Goal: Task Accomplishment & Management: Complete application form

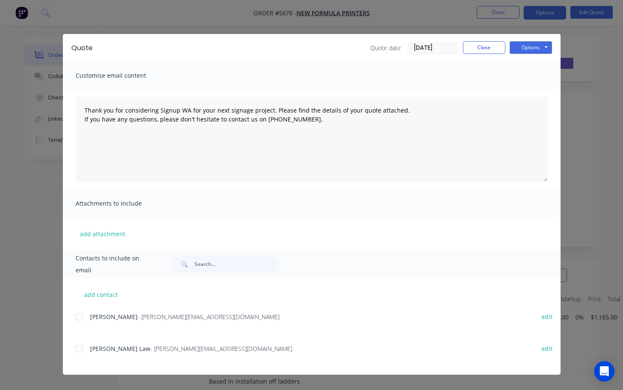
click at [479, 51] on button "Close" at bounding box center [484, 47] width 42 height 13
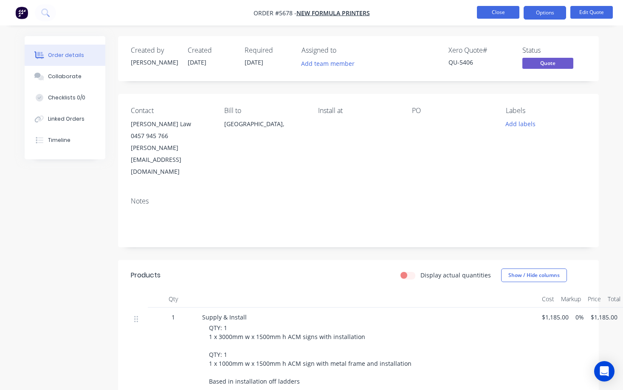
click at [502, 13] on button "Close" at bounding box center [498, 12] width 42 height 13
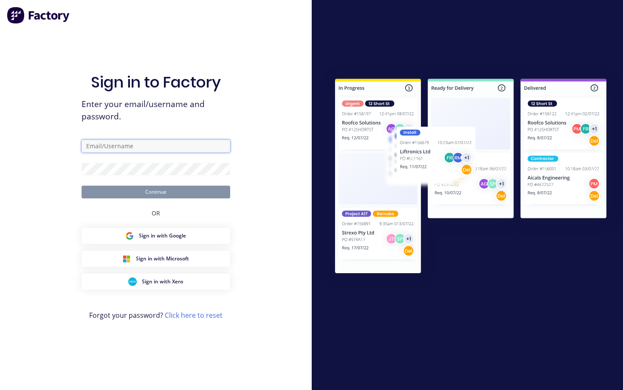
type input "[PERSON_NAME][EMAIL_ADDRESS][DOMAIN_NAME]"
click at [155, 192] on button "Continue" at bounding box center [156, 192] width 149 height 13
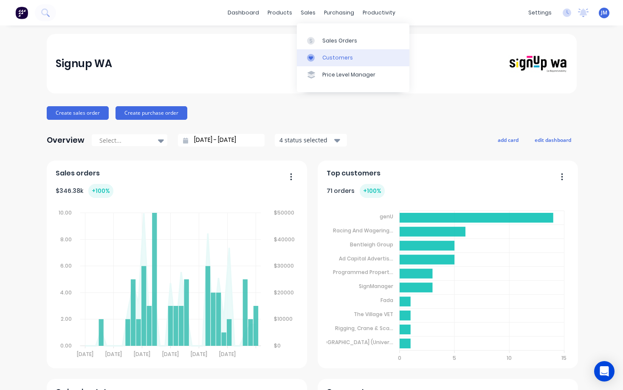
click at [327, 51] on link "Customers" at bounding box center [353, 57] width 113 height 17
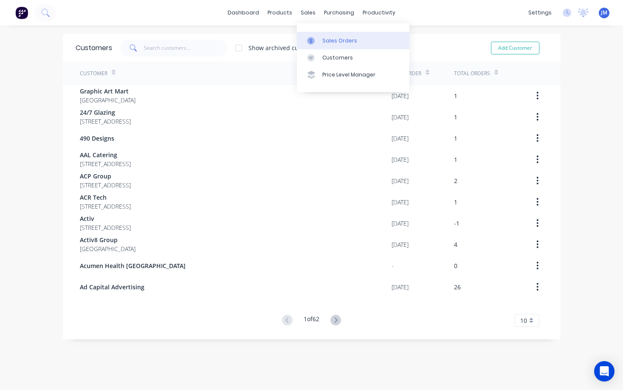
click at [339, 38] on div "Sales Orders" at bounding box center [339, 41] width 35 height 8
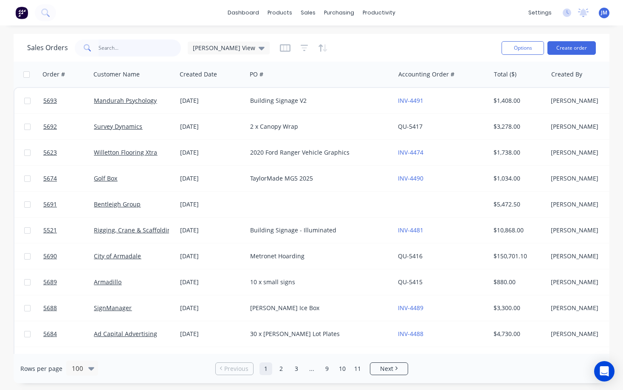
click at [146, 51] on input "text" at bounding box center [140, 48] width 83 height 17
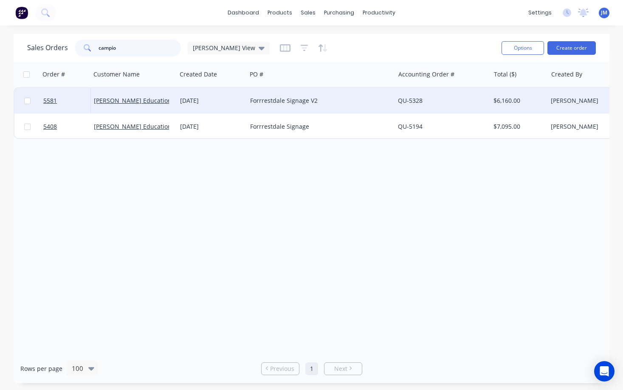
type input "campio"
click at [259, 97] on div "Forrrestdale Signage V2" at bounding box center [317, 100] width 134 height 8
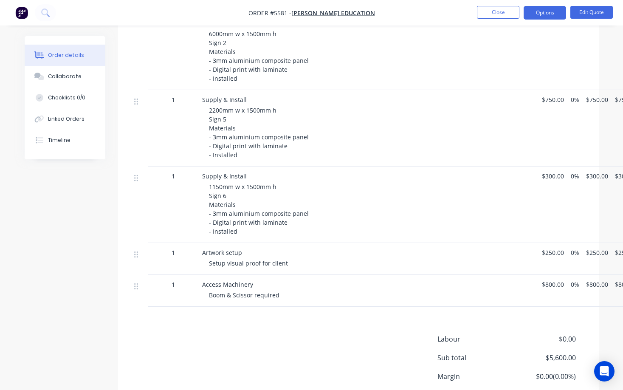
scroll to position [374, 0]
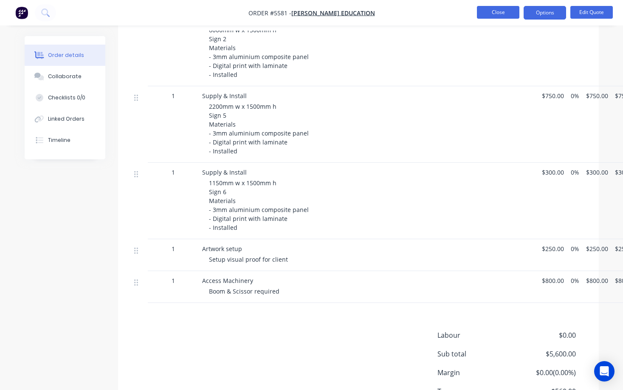
click at [502, 14] on button "Close" at bounding box center [498, 12] width 42 height 13
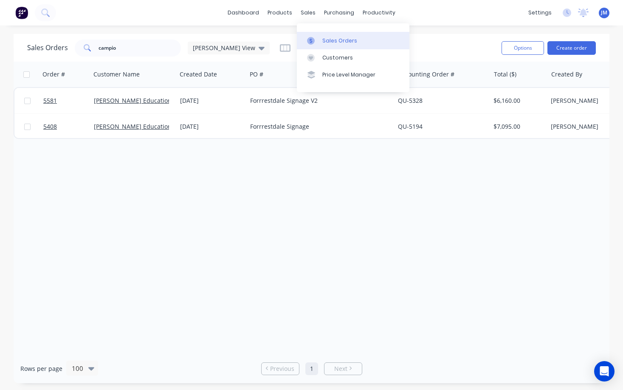
click at [345, 44] on div "Sales Orders" at bounding box center [339, 41] width 35 height 8
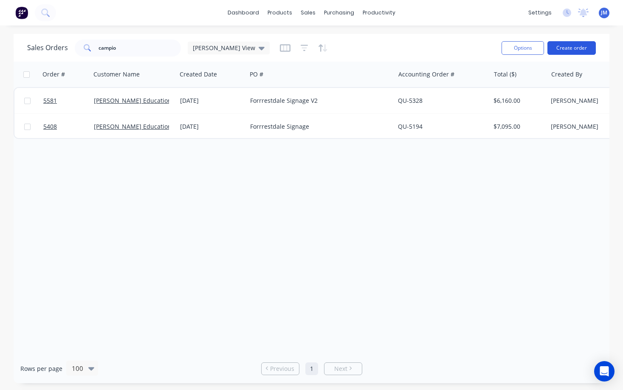
click at [561, 45] on button "Create order" at bounding box center [572, 48] width 48 height 14
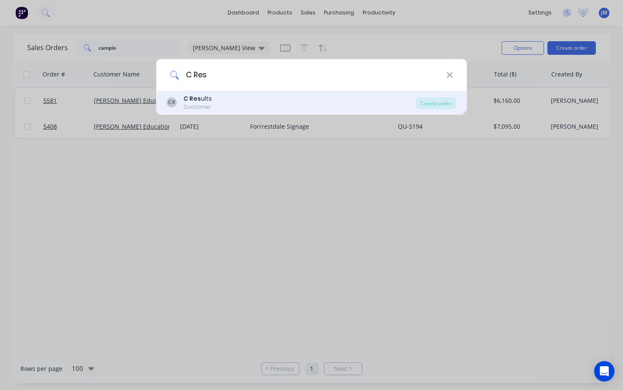
type input "C Res"
click at [205, 102] on div "C Res ults" at bounding box center [198, 98] width 28 height 9
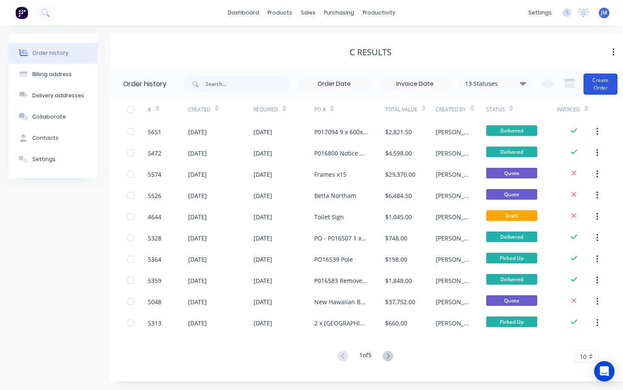
click at [599, 82] on button "Create Order" at bounding box center [601, 83] width 34 height 21
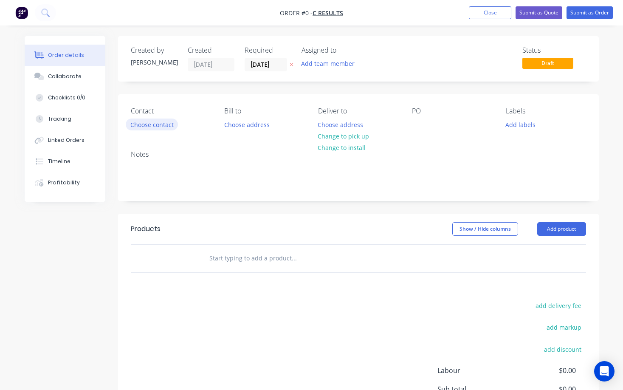
click at [165, 124] on button "Choose contact" at bounding box center [152, 124] width 52 height 11
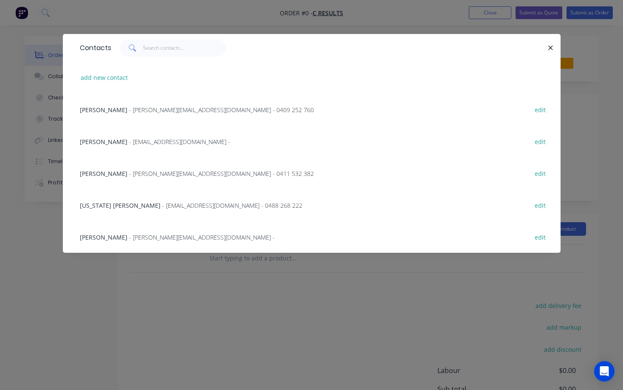
click at [145, 173] on span "- [PERSON_NAME][EMAIL_ADDRESS][DOMAIN_NAME] - 0411 532 382" at bounding box center [221, 173] width 185 height 8
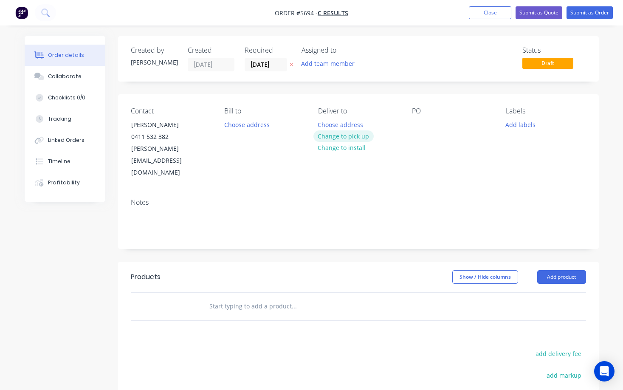
click at [333, 134] on button "Change to pick up" at bounding box center [343, 135] width 60 height 11
click at [327, 124] on div at bounding box center [325, 125] width 14 height 12
click at [420, 120] on div at bounding box center [419, 125] width 14 height 12
click at [256, 298] on input "text" at bounding box center [294, 306] width 170 height 17
click at [210, 298] on input "Option A" at bounding box center [294, 306] width 170 height 17
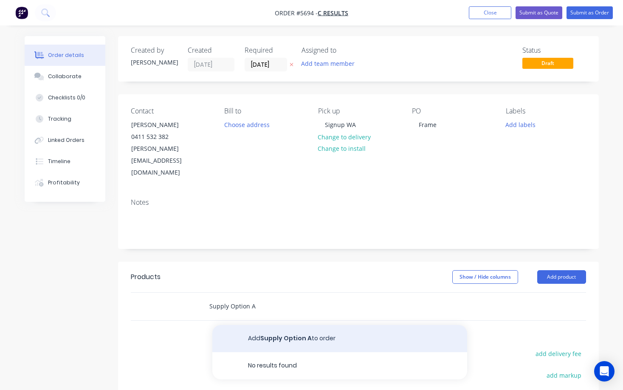
type input "Supply Option A"
click at [310, 325] on button "Add Supply Option A to order" at bounding box center [339, 338] width 255 height 27
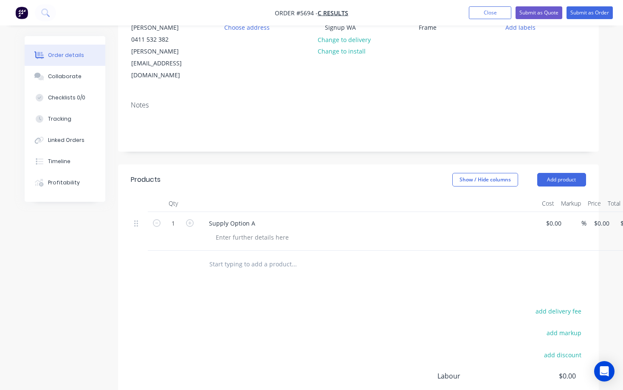
scroll to position [99, 0]
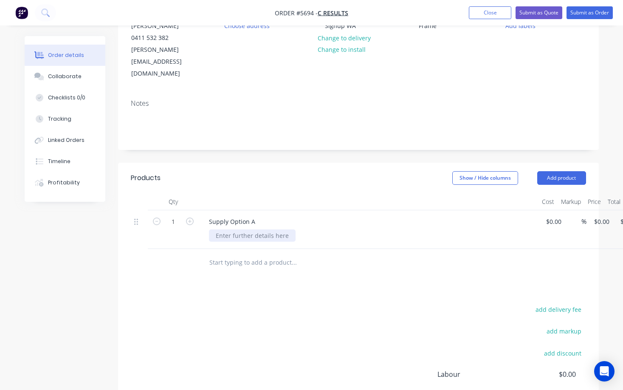
click at [235, 229] on div at bounding box center [252, 235] width 87 height 12
click at [216, 229] on div "40x40x1.6mmm steel frame" at bounding box center [255, 235] width 92 height 12
click at [215, 229] on div "600mm w x oppmm h40x40x1.6mmm steel frame" at bounding box center [286, 235] width 154 height 12
drag, startPoint x: 273, startPoint y: 212, endPoint x: 253, endPoint y: 212, distance: 19.6
click at [253, 229] on div "1600mm w x oppmm h40x40x1.6mmm steel frame" at bounding box center [287, 235] width 157 height 12
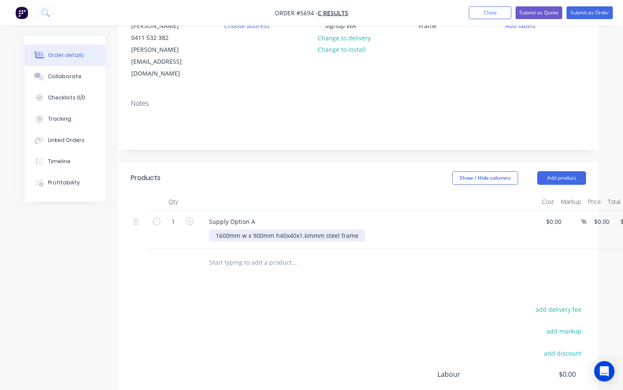
click at [279, 229] on div "1600mm w x 900mm h40x40x1.6mmm steel frame" at bounding box center [287, 235] width 156 height 12
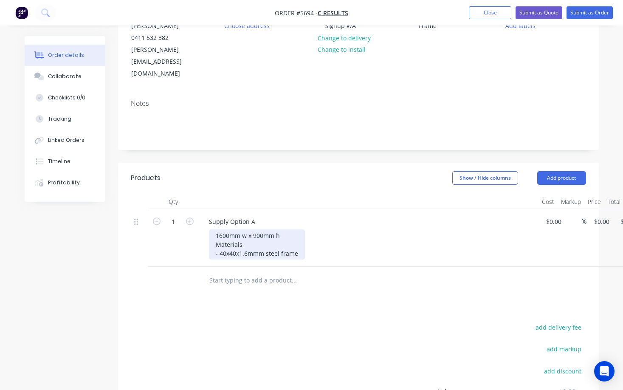
click at [299, 230] on div "1600mm w x 900mm h Materials - 40x40x1.6mmm steel frame" at bounding box center [257, 244] width 96 height 30
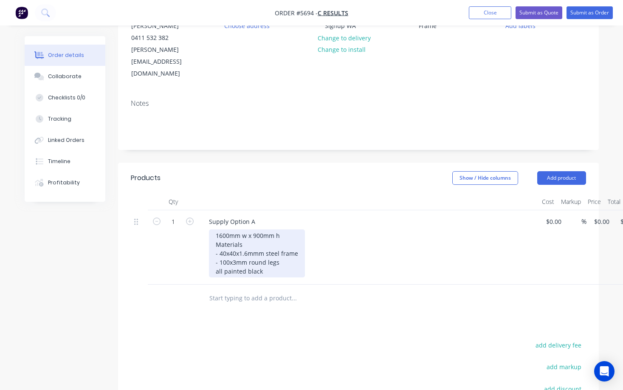
click at [215, 246] on div "1600mm w x 900mm h Materials - 40x40x1.6mmm steel frame - 100x3mm round legs al…" at bounding box center [257, 253] width 96 height 48
click at [222, 247] on div "1600mm w x 900mm h Materials - 40x40x1.6mmm steel frame - 100x3mm round legs - …" at bounding box center [257, 253] width 96 height 48
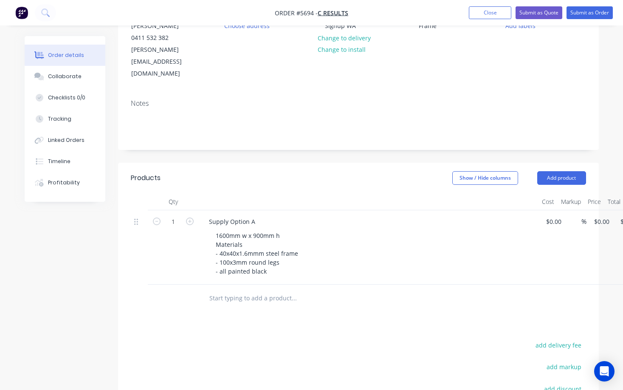
click at [329, 288] on div "Products Show / Hide columns Add product Qty Cost Markup Price Total 1 Supply O…" at bounding box center [358, 339] width 481 height 353
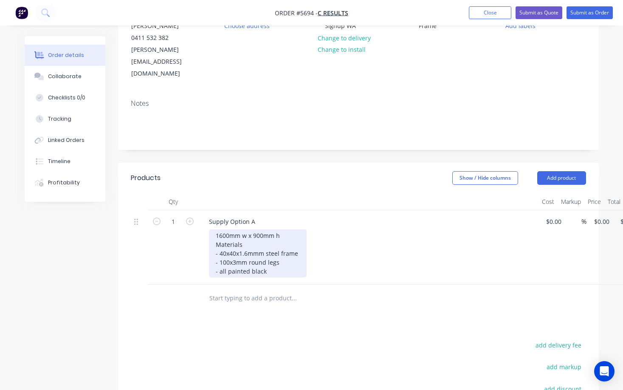
click at [294, 237] on div "1600mm w x 900mm h Materials - 40x40x1.6mmm steel frame - 100x3mm round legs - …" at bounding box center [258, 253] width 98 height 48
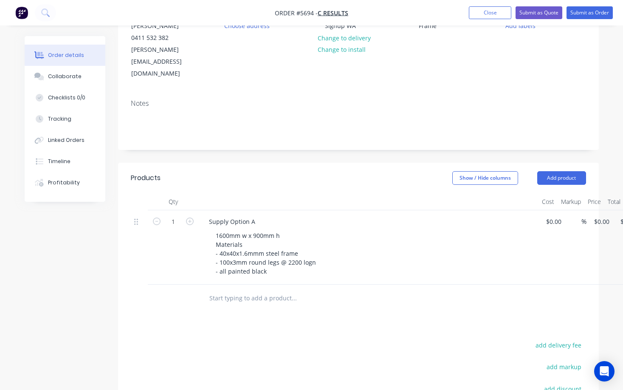
drag, startPoint x: 294, startPoint y: 237, endPoint x: 333, endPoint y: 285, distance: 61.7
click at [333, 287] on div at bounding box center [352, 299] width 306 height 28
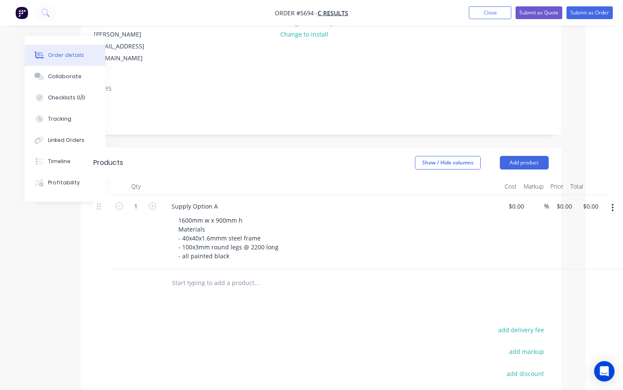
scroll to position [114, 37]
click at [614, 200] on button "button" at bounding box center [613, 207] width 20 height 15
click at [583, 241] on div "Duplicate" at bounding box center [582, 247] width 65 height 12
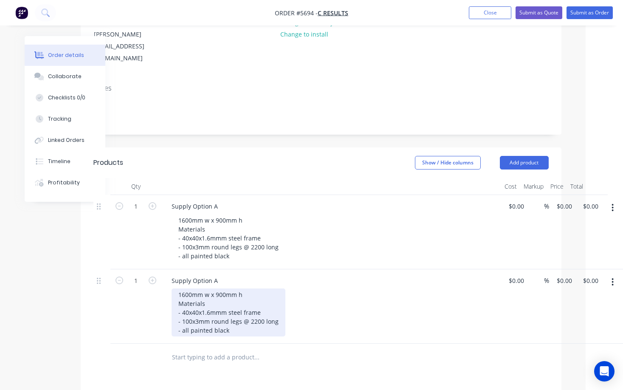
click at [221, 299] on div "1600mm w x 900mm h Materials - 40x40x1.6mmm steel frame - 100x3mm round legs @ …" at bounding box center [229, 312] width 114 height 48
drag, startPoint x: 187, startPoint y: 288, endPoint x: 182, endPoint y: 288, distance: 5.1
click at [182, 288] on div "1600mm w x 900mm h Materials - 40x40x1.6mmm steel frame - 100x3mm SHS legs @ 22…" at bounding box center [225, 312] width 107 height 48
drag, startPoint x: 197, startPoint y: 287, endPoint x: 192, endPoint y: 287, distance: 4.7
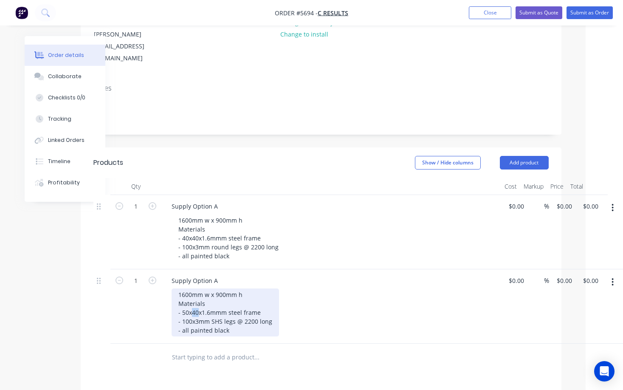
click at [192, 288] on div "1600mm w x 900mm h Materials - 50x40x1.6mmm steel frame - 100x3mm SHS legs @ 22…" at bounding box center [225, 312] width 107 height 48
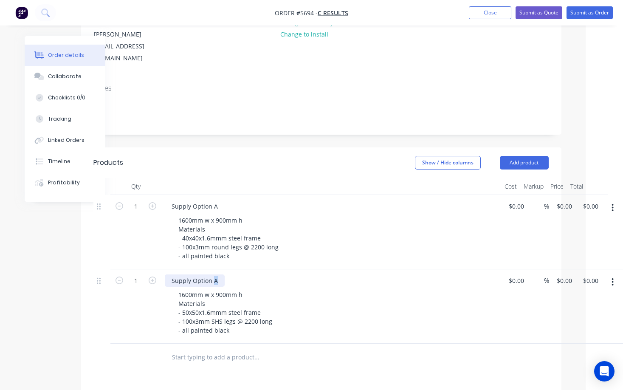
drag, startPoint x: 217, startPoint y: 258, endPoint x: 213, endPoint y: 258, distance: 4.3
click at [213, 274] on div "Supply Option A" at bounding box center [195, 280] width 60 height 12
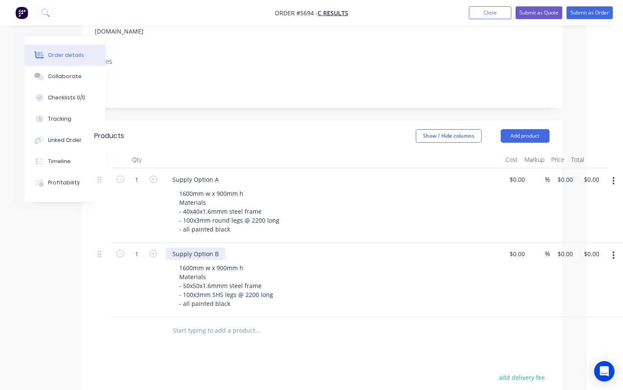
scroll to position [152, 36]
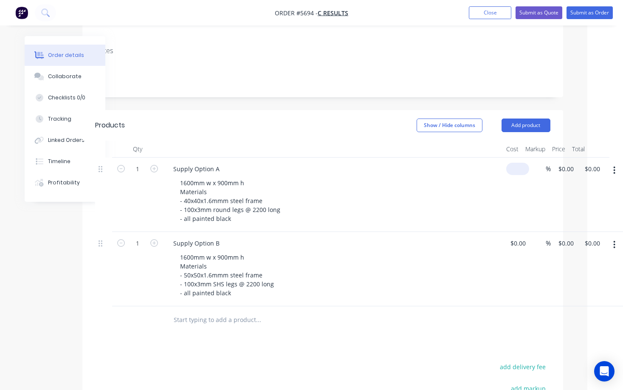
click at [517, 163] on input at bounding box center [520, 169] width 20 height 12
type input "$850.00"
click at [474, 232] on div "Supply Option B 1600mm w x 900mm h Materials - 50x50x1.6mmm steel frame - 100x3…" at bounding box center [333, 269] width 340 height 74
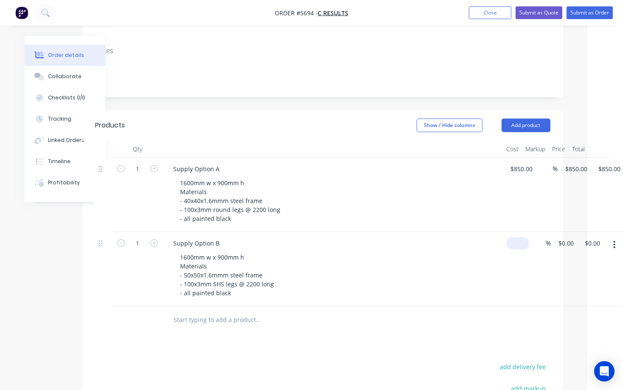
click at [519, 237] on input at bounding box center [520, 243] width 20 height 12
type input "$650.00"
click at [503, 232] on div "$650.00 $650.00" at bounding box center [519, 269] width 33 height 74
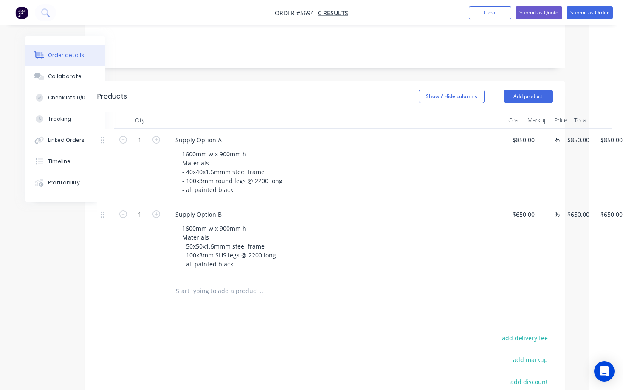
scroll to position [175, 34]
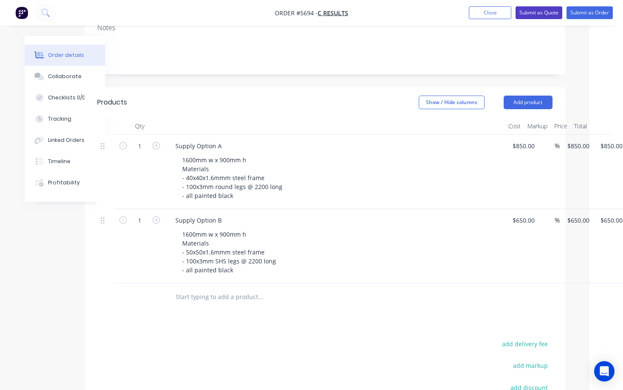
click at [537, 17] on button "Submit as Quote" at bounding box center [539, 12] width 47 height 13
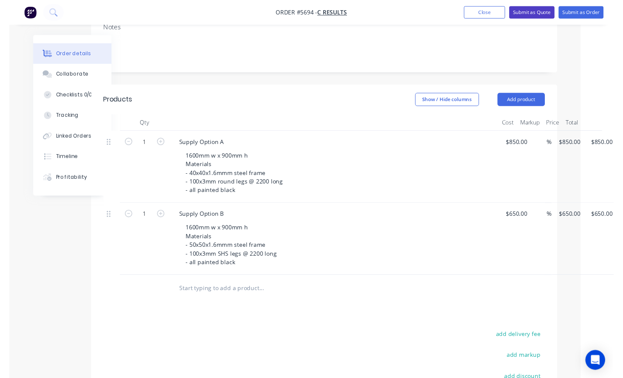
scroll to position [0, 0]
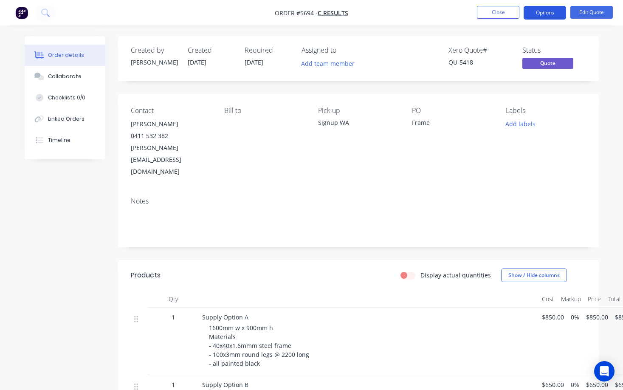
click at [545, 16] on button "Options" at bounding box center [545, 13] width 42 height 14
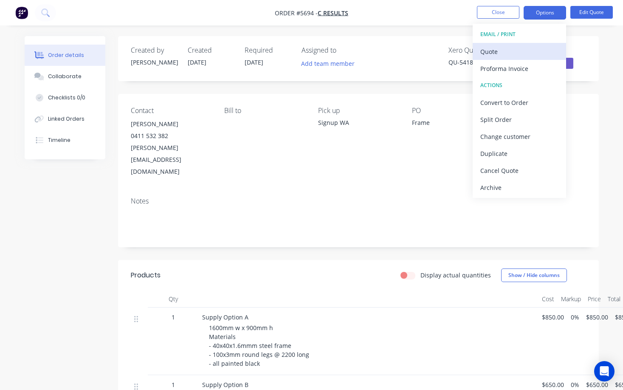
click at [537, 54] on div "Quote" at bounding box center [519, 51] width 78 height 12
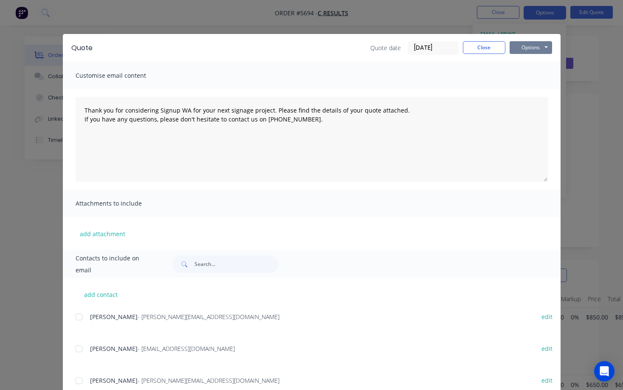
click at [539, 49] on button "Options" at bounding box center [531, 47] width 42 height 13
click at [534, 77] on button "Print" at bounding box center [537, 77] width 54 height 14
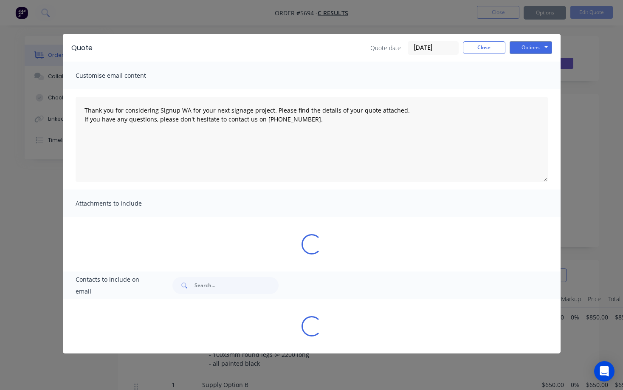
type textarea "Thank you for considering Signup WA for your next signage project. Please find …"
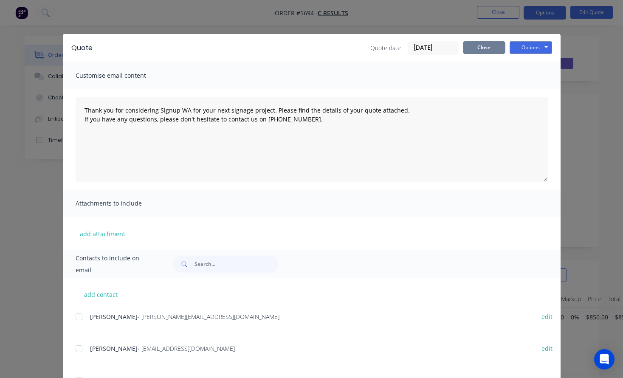
click at [492, 52] on button "Close" at bounding box center [484, 47] width 42 height 13
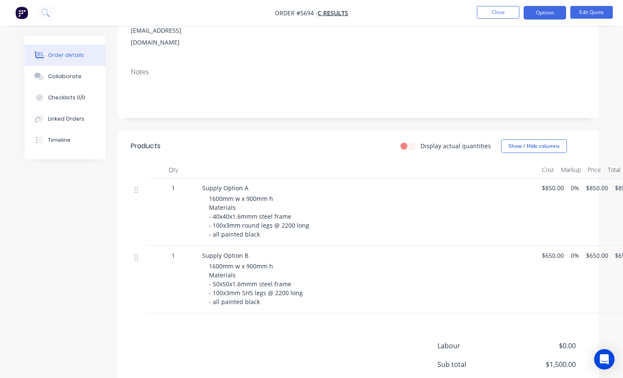
scroll to position [140, 0]
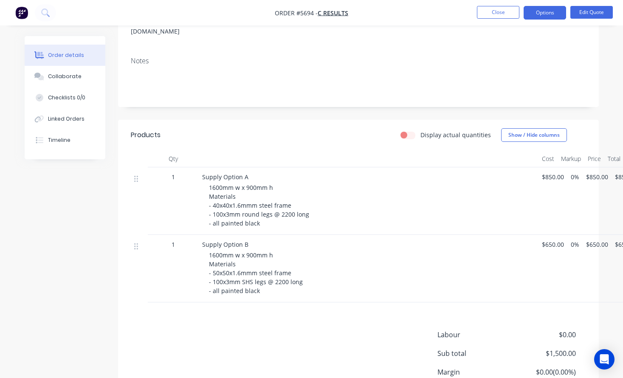
click at [253, 255] on span "1600mm w x 900mm h Materials - 50x50x1.6mmm steel frame - 100x3mm SHS legs @ 22…" at bounding box center [256, 273] width 94 height 44
click at [495, 16] on button "Close" at bounding box center [498, 12] width 42 height 13
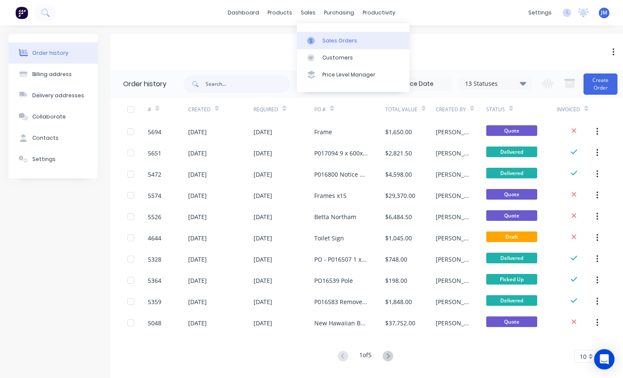
click at [333, 42] on div "Sales Orders" at bounding box center [339, 41] width 35 height 8
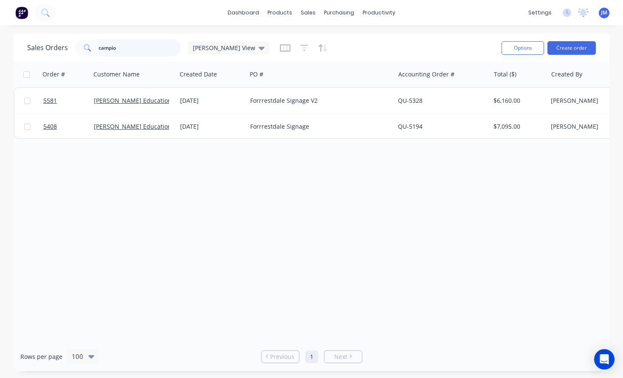
click at [138, 48] on input "campio" at bounding box center [140, 48] width 83 height 17
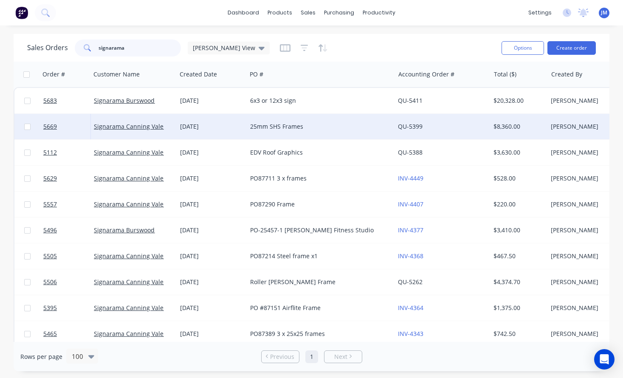
type input "signarama"
click at [239, 129] on div "[DATE]" at bounding box center [211, 126] width 63 height 8
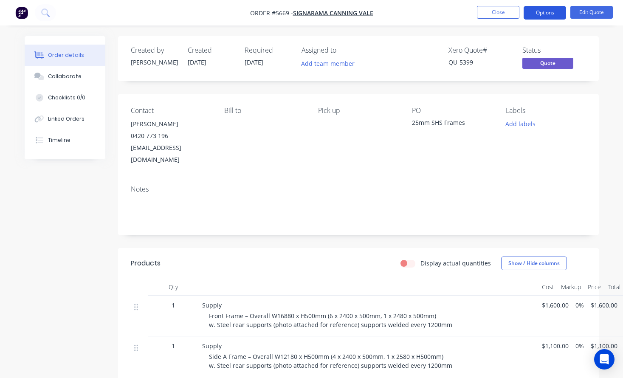
click at [550, 10] on button "Options" at bounding box center [545, 13] width 42 height 14
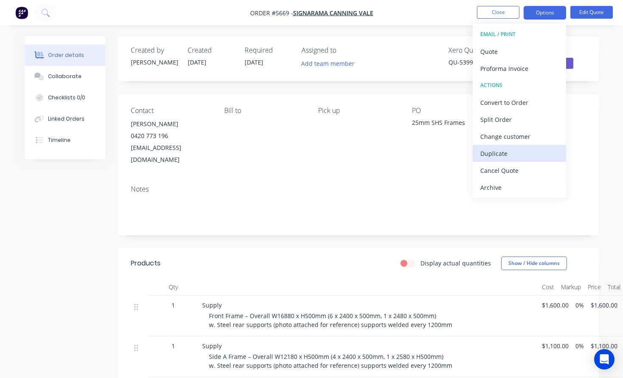
click at [516, 150] on div "Duplicate" at bounding box center [519, 153] width 78 height 12
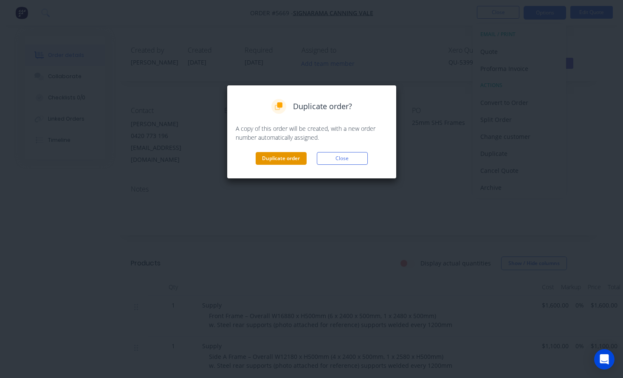
click at [294, 155] on button "Duplicate order" at bounding box center [281, 158] width 51 height 13
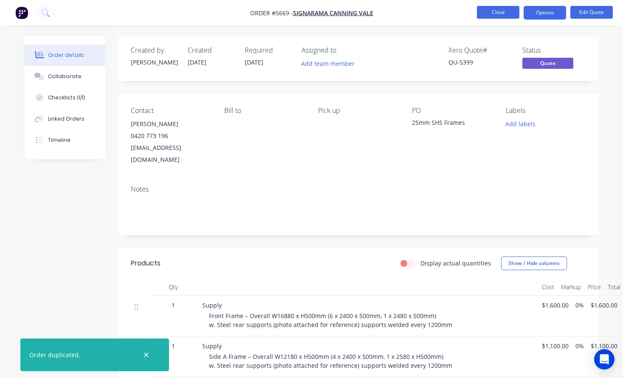
click at [494, 12] on button "Close" at bounding box center [498, 12] width 42 height 13
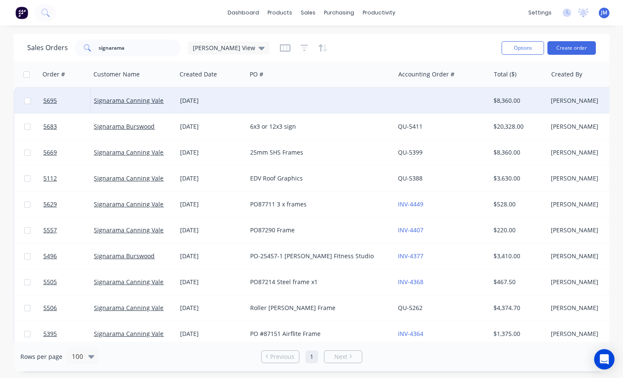
click at [299, 101] on div at bounding box center [321, 100] width 148 height 25
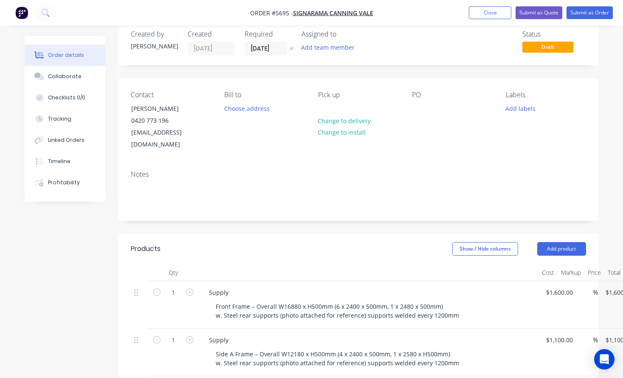
scroll to position [21, 0]
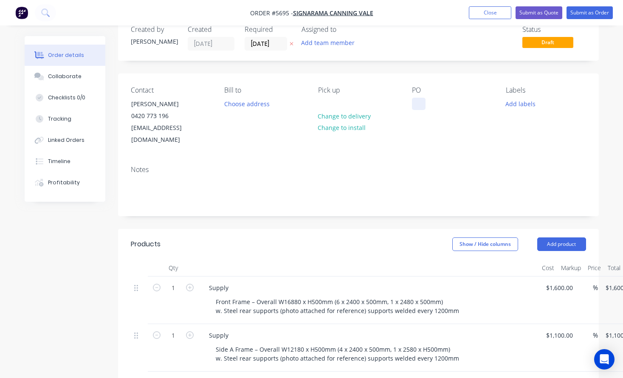
click at [416, 103] on div at bounding box center [419, 104] width 14 height 12
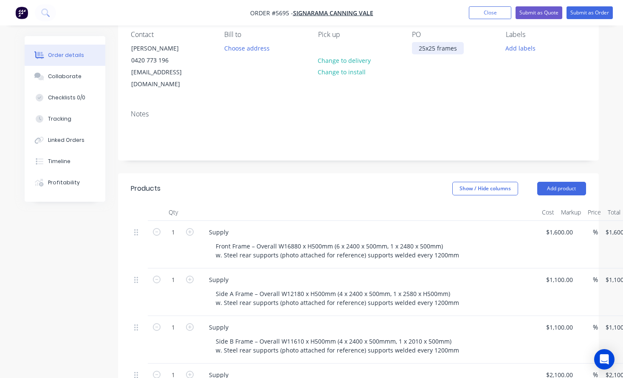
scroll to position [99, 0]
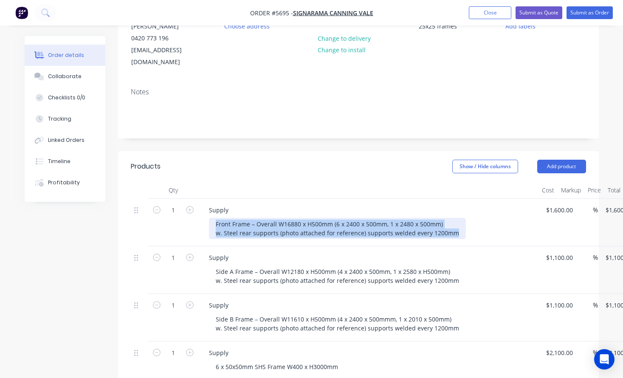
drag, startPoint x: 454, startPoint y: 222, endPoint x: 158, endPoint y: 213, distance: 295.8
click at [158, 213] on div "1 Supply Front Frame – Overall W16880 x H500mm (6 x 2400 x 500mm, 1 x 2480 x 50…" at bounding box center [358, 223] width 455 height 48
paste div
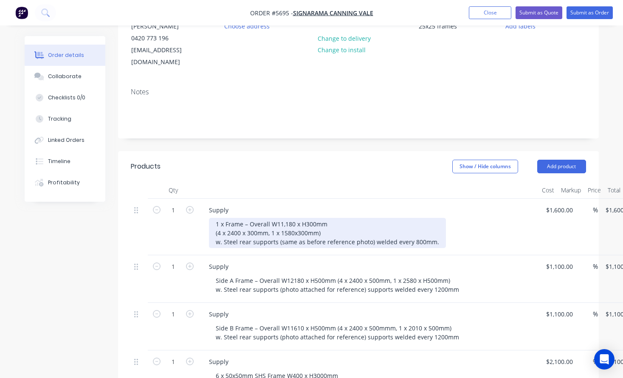
scroll to position [115, 0]
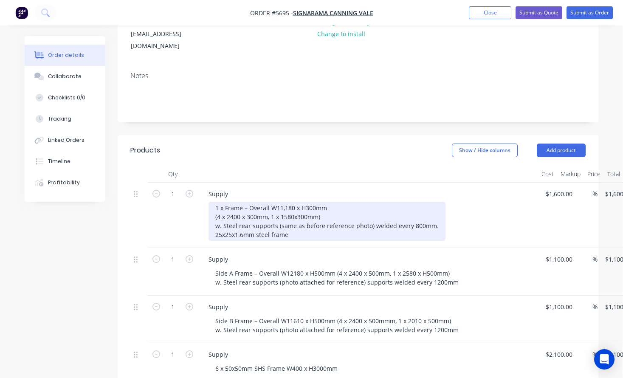
click at [434, 212] on div "1 x Frame – Overall W11,180 x H300mm (4 x 2400 x 300mm, 1 x 1580x300mm) w. Stee…" at bounding box center [327, 221] width 237 height 39
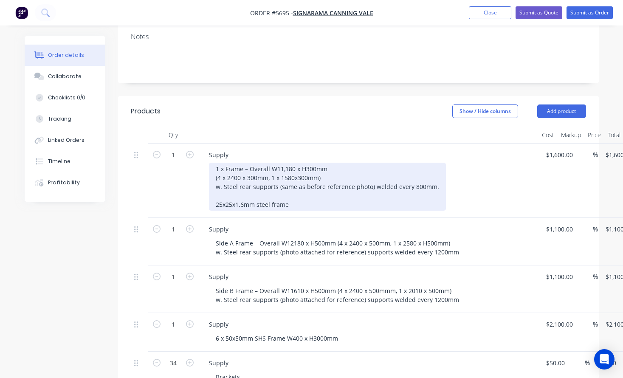
scroll to position [155, 0]
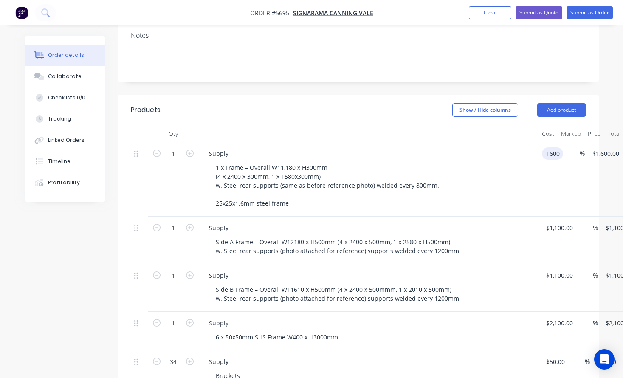
click at [562, 147] on input "1600" at bounding box center [554, 153] width 18 height 12
type input "$1,000.00"
click at [509, 169] on div "1 x Frame – Overall W11,180 x H300mm (4 x 2400 x 300mm, 1 x 1580x300mm) w. Stee…" at bounding box center [372, 185] width 326 height 48
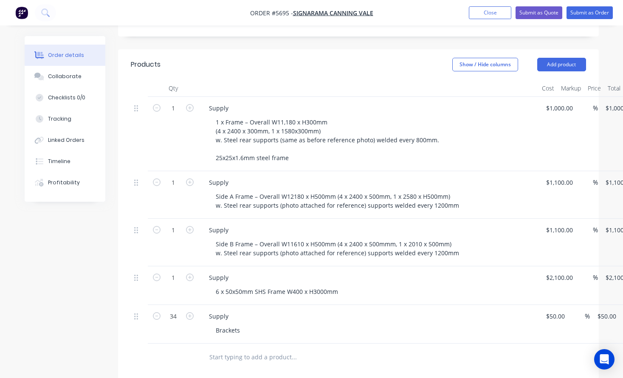
scroll to position [201, 0]
drag, startPoint x: 177, startPoint y: 303, endPoint x: 169, endPoint y: 303, distance: 8.1
click at [169, 114] on input "34" at bounding box center [173, 108] width 22 height 13
type input "18"
type input "$900.00"
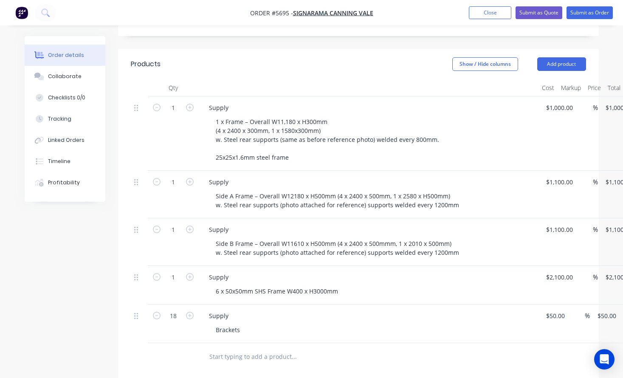
click at [263, 305] on div "Supply Brackets" at bounding box center [369, 324] width 340 height 39
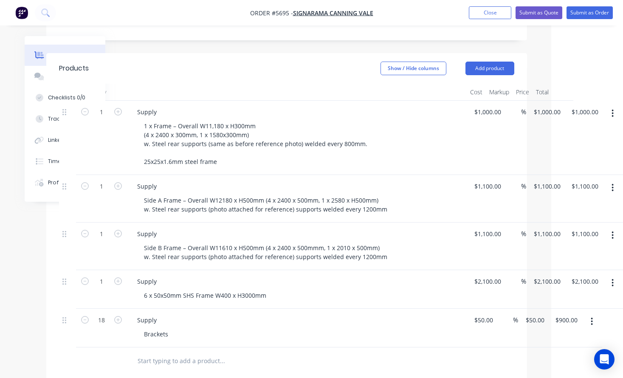
scroll to position [197, 72]
click at [614, 184] on icon "button" at bounding box center [613, 188] width 2 height 8
click at [587, 255] on div "Delete" at bounding box center [582, 261] width 65 height 12
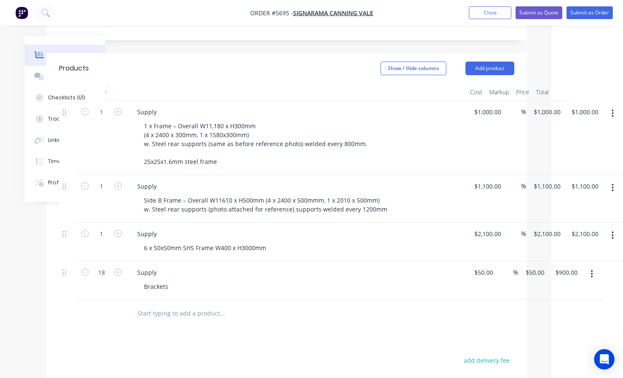
click at [610, 180] on button "button" at bounding box center [613, 187] width 20 height 15
click at [582, 255] on div "Delete" at bounding box center [582, 261] width 65 height 12
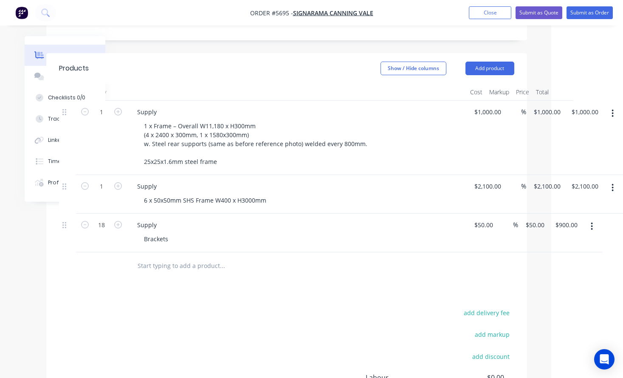
click at [611, 180] on button "button" at bounding box center [613, 187] width 20 height 15
click at [584, 255] on div "Delete" at bounding box center [582, 261] width 65 height 12
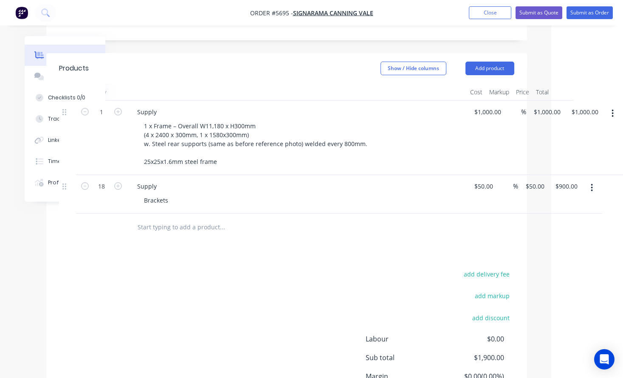
click at [385, 237] on div "Products Show / Hide columns Add product Qty Cost Markup Price Total 1 Supply 1…" at bounding box center [286, 249] width 481 height 392
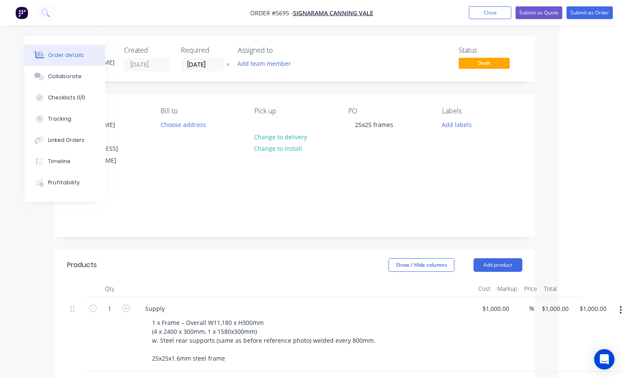
scroll to position [0, 64]
click at [551, 13] on button "Submit as Quote" at bounding box center [539, 12] width 47 height 13
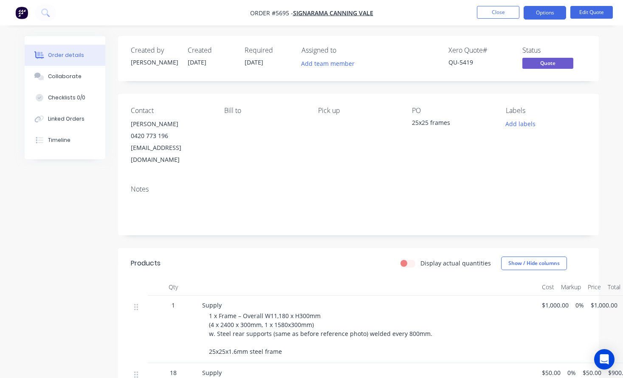
click at [551, 13] on button "Options" at bounding box center [545, 13] width 42 height 14
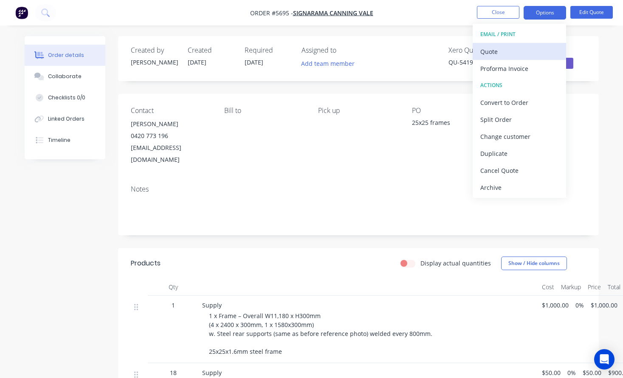
click at [531, 54] on div "Quote" at bounding box center [519, 51] width 78 height 12
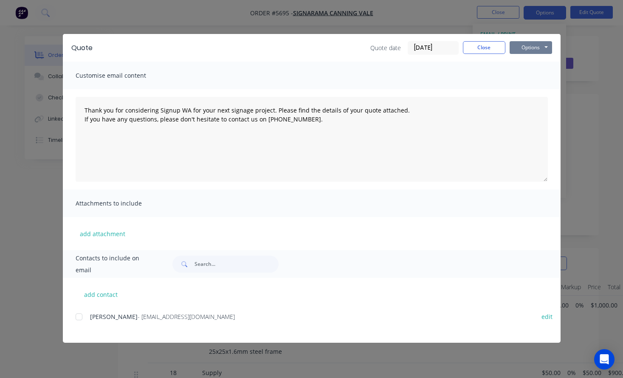
click at [540, 48] on button "Options" at bounding box center [531, 47] width 42 height 13
click at [539, 76] on button "Print" at bounding box center [537, 77] width 54 height 14
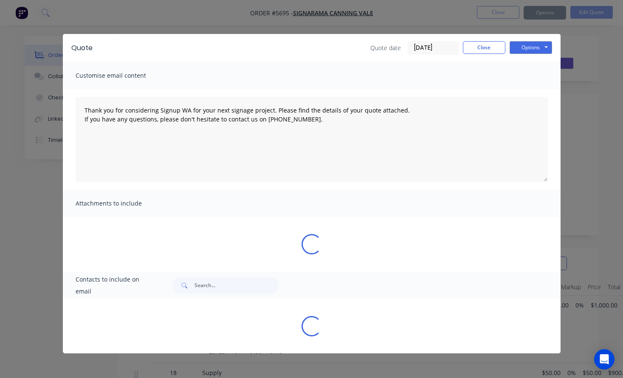
type textarea "Thank you for considering Signup WA for your next signage project. Please find …"
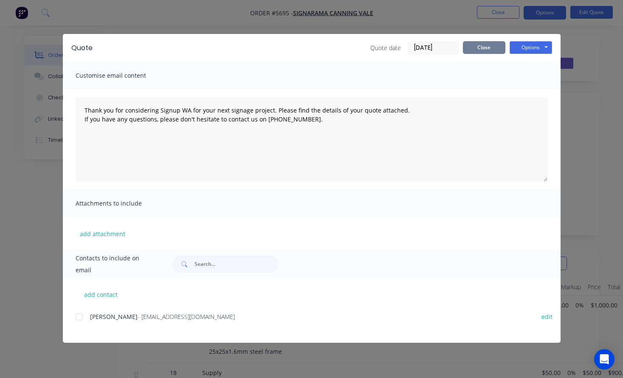
click at [498, 48] on button "Close" at bounding box center [484, 47] width 42 height 13
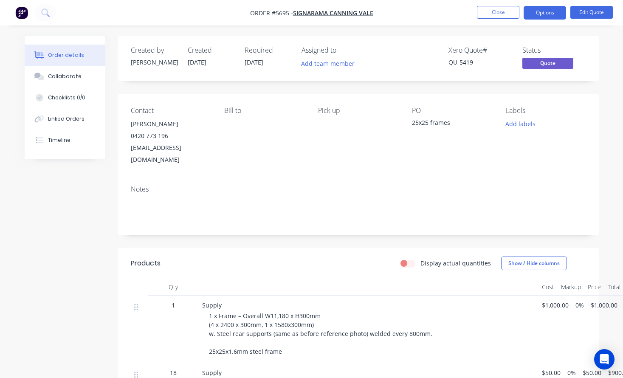
click at [498, 24] on nav "Order #5695 - Signarama Canning Vale Close Options Edit Quote" at bounding box center [311, 12] width 623 height 25
click at [498, 15] on button "Close" at bounding box center [498, 12] width 42 height 13
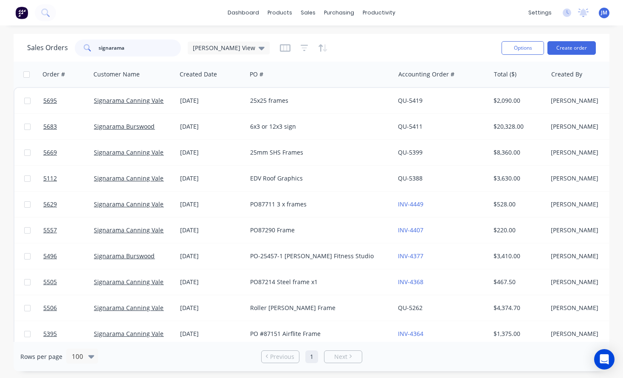
click at [128, 48] on input "signarama" at bounding box center [140, 48] width 83 height 17
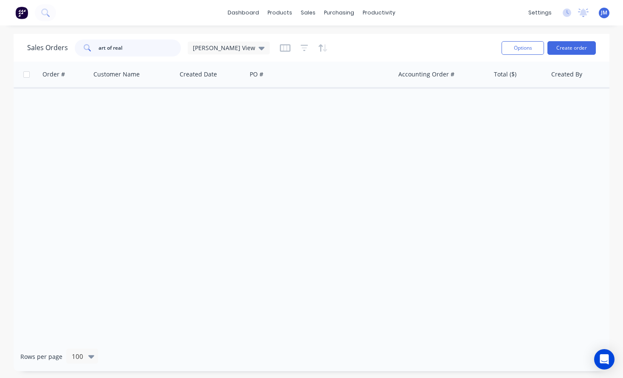
type input "art of real"
drag, startPoint x: 133, startPoint y: 58, endPoint x: 151, endPoint y: 63, distance: 19.1
click at [151, 63] on div "Customer Name" at bounding box center [133, 74] width 86 height 25
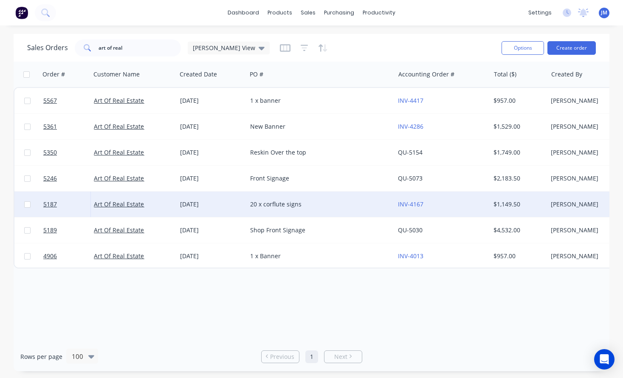
click at [266, 206] on div "20 x corflute signs" at bounding box center [317, 204] width 134 height 8
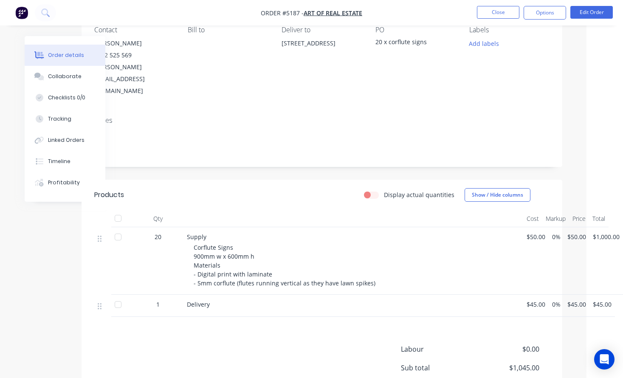
scroll to position [110, 36]
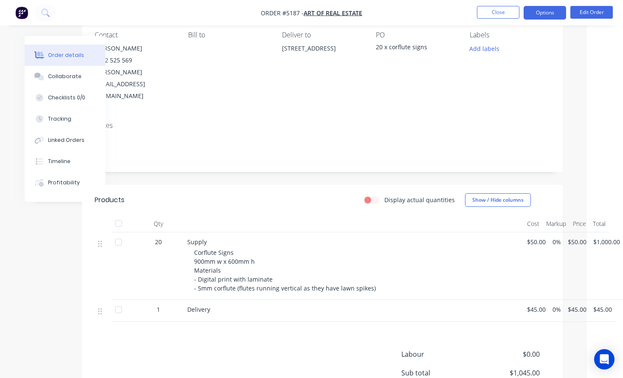
click at [544, 8] on button "Options" at bounding box center [545, 13] width 42 height 14
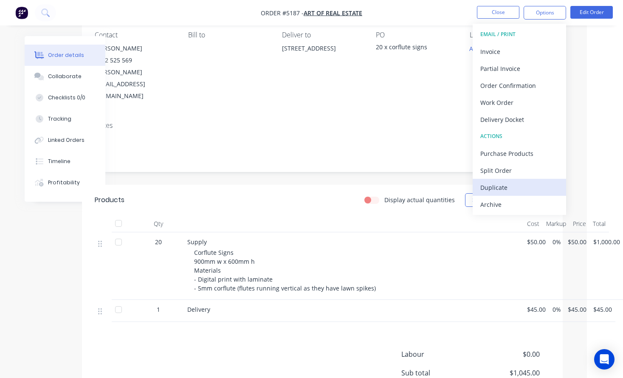
click at [511, 189] on div "Duplicate" at bounding box center [519, 187] width 78 height 12
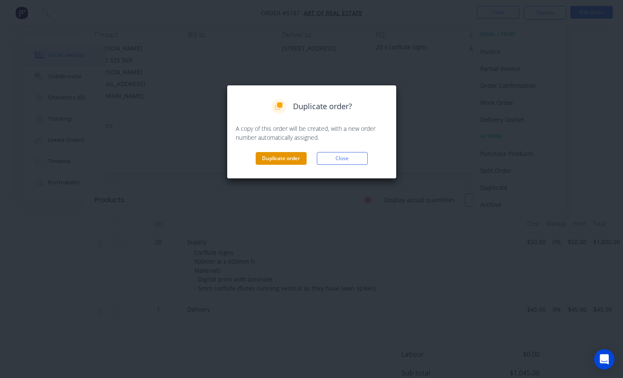
click at [286, 158] on button "Duplicate order" at bounding box center [281, 158] width 51 height 13
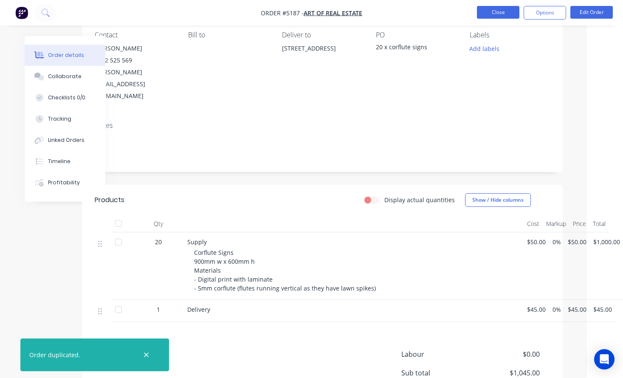
click at [503, 10] on button "Close" at bounding box center [498, 12] width 42 height 13
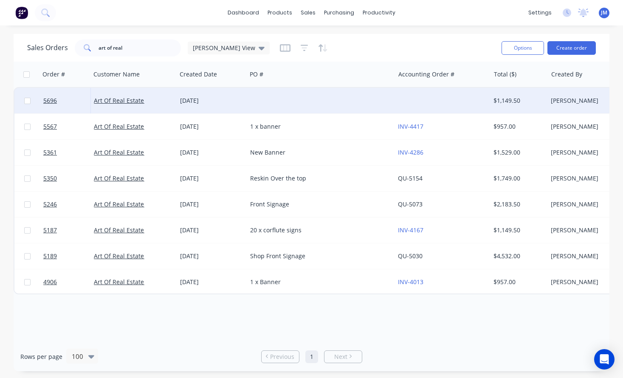
click at [228, 103] on div "[DATE]" at bounding box center [211, 100] width 63 height 8
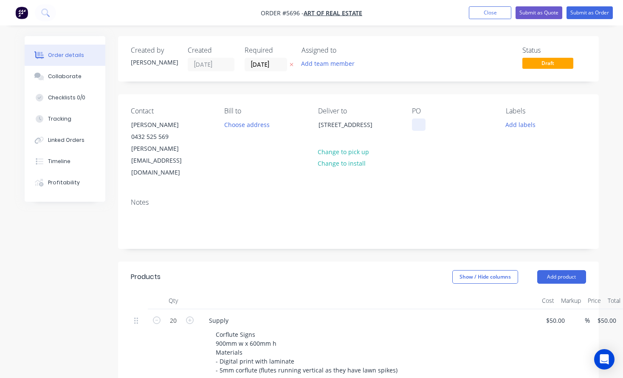
click at [416, 119] on div at bounding box center [419, 125] width 14 height 12
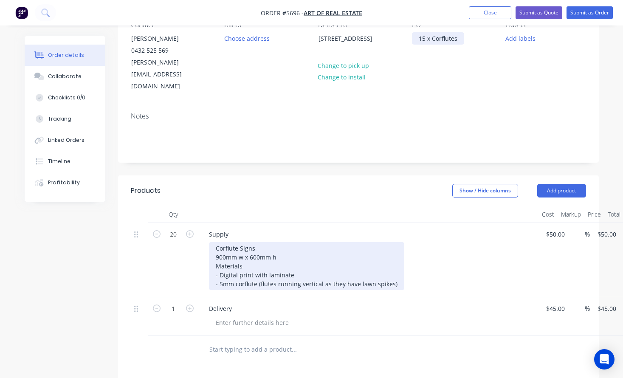
scroll to position [93, 0]
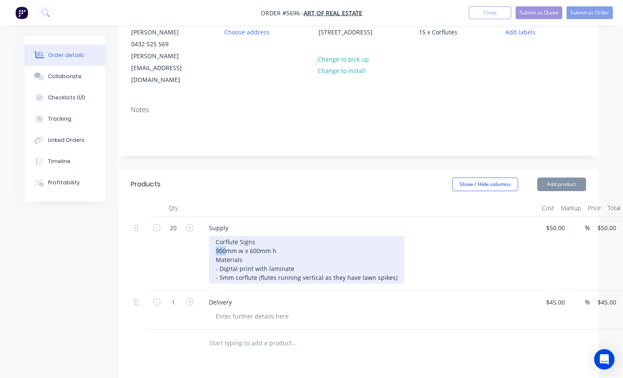
drag, startPoint x: 226, startPoint y: 227, endPoint x: 202, endPoint y: 227, distance: 23.4
click at [203, 227] on div "Supply Corflute Signs 900mm w x 600mm h Materials - Digital print with laminate…" at bounding box center [369, 254] width 340 height 74
click at [270, 236] on div "Corflute Signs 600mm w x 600mm h Materials - Digital print with laminate - 5mm …" at bounding box center [306, 260] width 195 height 48
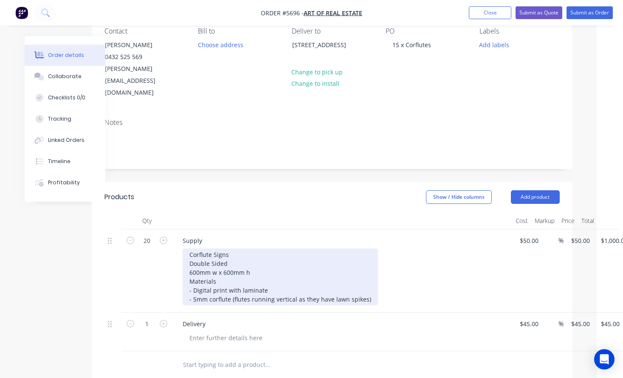
scroll to position [58, 26]
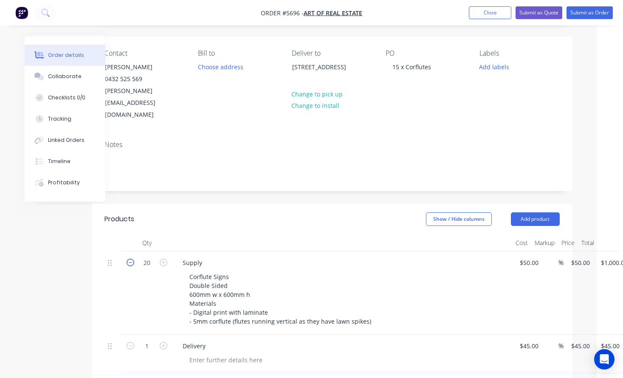
click at [128, 259] on icon "button" at bounding box center [131, 263] width 8 height 8
type input "19"
type input "$950.00"
click at [128, 259] on icon "button" at bounding box center [131, 263] width 8 height 8
type input "18"
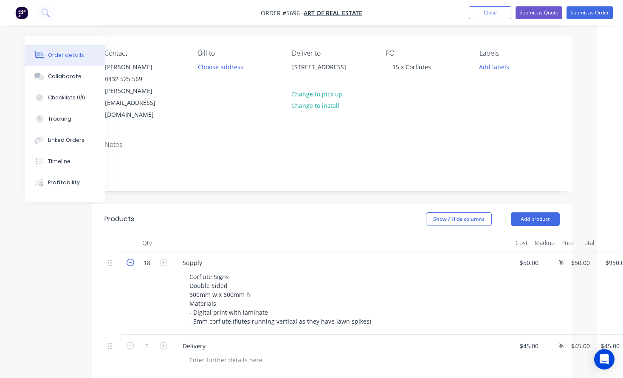
type input "$900.00"
click at [128, 259] on icon "button" at bounding box center [131, 263] width 8 height 8
type input "17"
type input "$850.00"
click at [128, 259] on icon "button" at bounding box center [131, 263] width 8 height 8
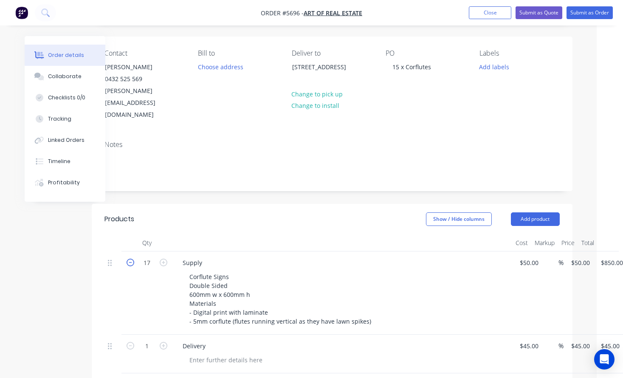
type input "16"
type input "$800.00"
click at [128, 259] on icon "button" at bounding box center [131, 263] width 8 height 8
type input "15"
type input "$750.00"
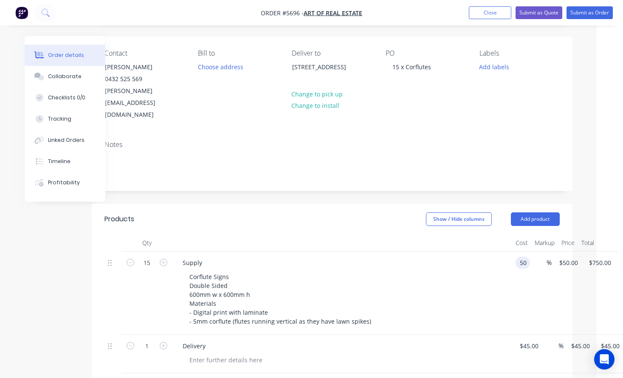
click at [528, 257] on input "50" at bounding box center [524, 263] width 11 height 12
type input "$33.00"
type input "$495.00"
click at [491, 273] on div "Corflute Signs Double Sided 600mm w x 600mm h Materials - Digital print with la…" at bounding box center [346, 299] width 326 height 57
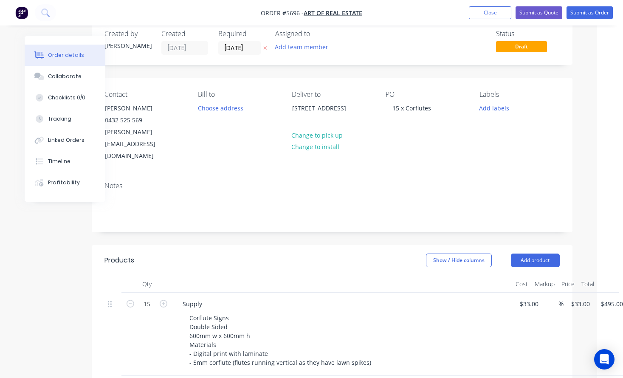
scroll to position [17, 26]
click at [546, 13] on button "Submit as Quote" at bounding box center [539, 12] width 47 height 13
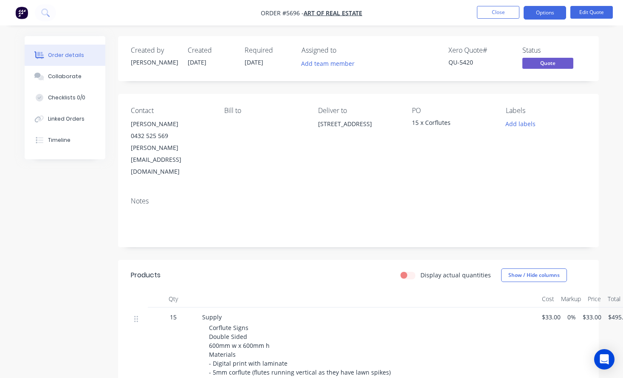
click at [546, 13] on button "Options" at bounding box center [545, 13] width 42 height 14
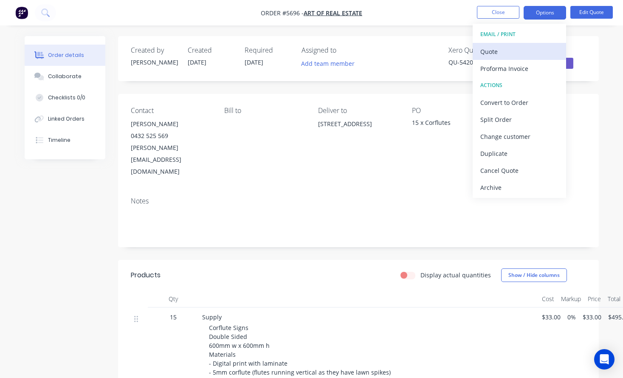
click at [531, 49] on div "Quote" at bounding box center [519, 51] width 78 height 12
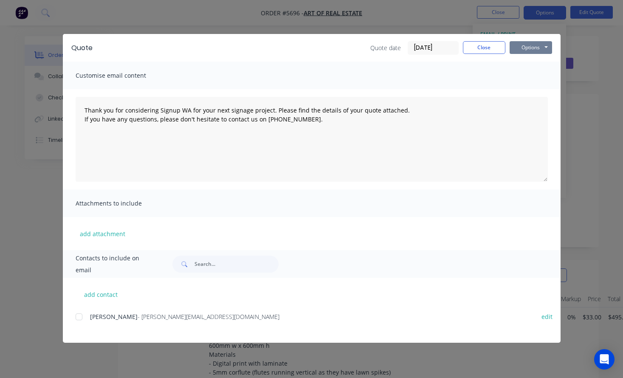
click at [541, 49] on button "Options" at bounding box center [531, 47] width 42 height 13
click at [540, 79] on button "Print" at bounding box center [537, 77] width 54 height 14
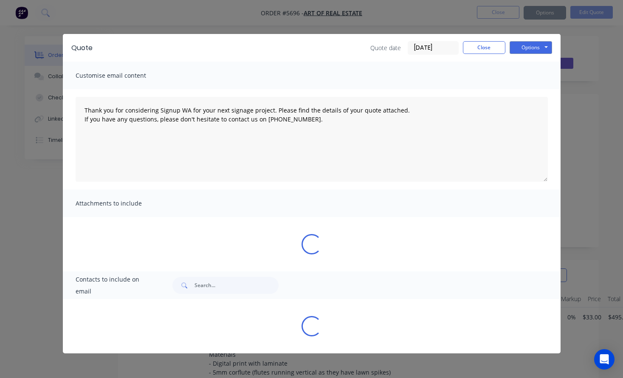
type textarea "Thank you for considering Signup WA for your next signage project. Please find …"
